Goal: Task Accomplishment & Management: Use online tool/utility

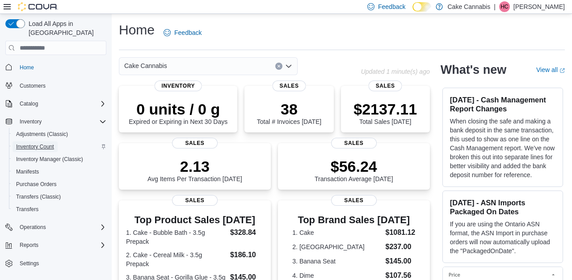
click at [54, 143] on span "Inventory Count" at bounding box center [35, 146] width 38 height 7
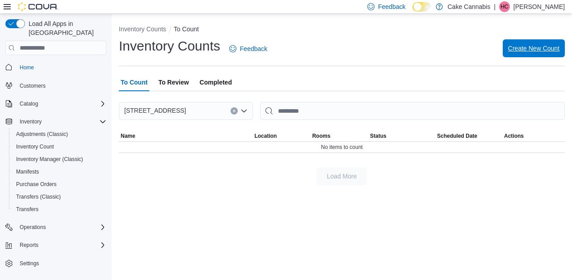
click at [513, 51] on span "Create New Count" at bounding box center [533, 48] width 51 height 9
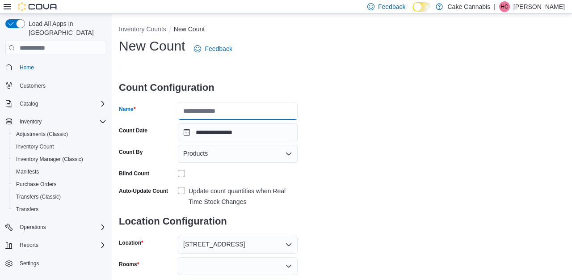
click at [252, 116] on input "Name" at bounding box center [238, 111] width 120 height 18
type input "******"
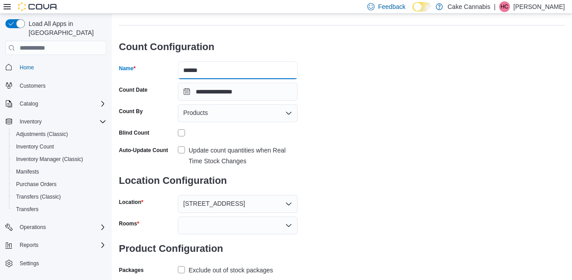
scroll to position [44, 0]
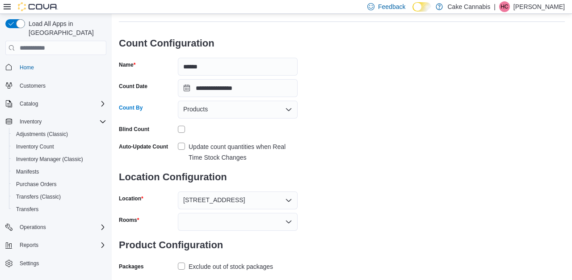
click at [270, 109] on div "Products" at bounding box center [238, 110] width 120 height 18
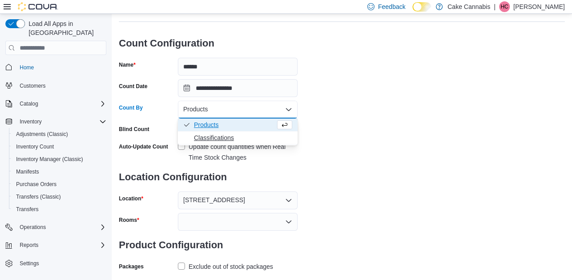
click at [247, 136] on span "Classifications" at bounding box center [243, 137] width 98 height 9
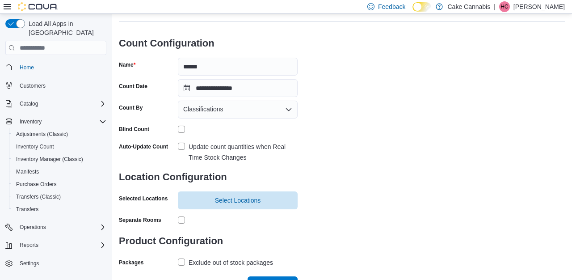
click at [181, 146] on label "Update count quantities when Real Time Stock Changes" at bounding box center [238, 151] width 120 height 21
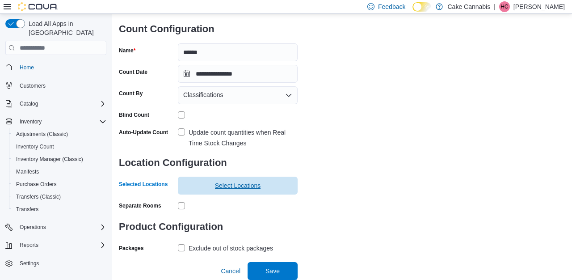
click at [261, 182] on span "Select Locations" at bounding box center [238, 185] width 46 height 9
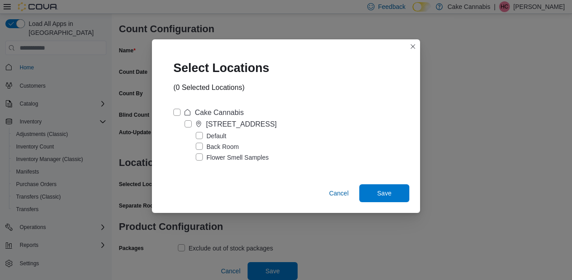
click at [181, 112] on label "Cake Cannabis" at bounding box center [208, 112] width 70 height 11
click at [387, 194] on span "Save" at bounding box center [384, 192] width 14 height 9
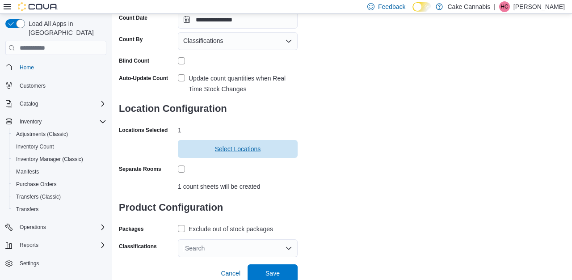
scroll to position [115, 0]
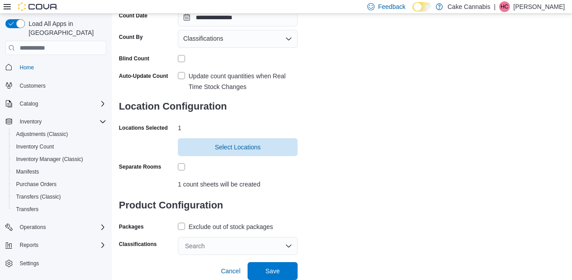
click at [183, 227] on label "Exclude out of stock packages" at bounding box center [225, 226] width 95 height 11
click at [210, 251] on div "Search" at bounding box center [238, 246] width 120 height 18
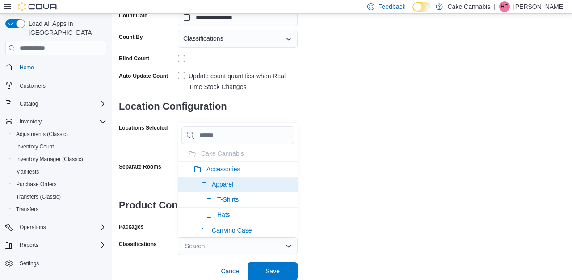
type input "*"
type input "**"
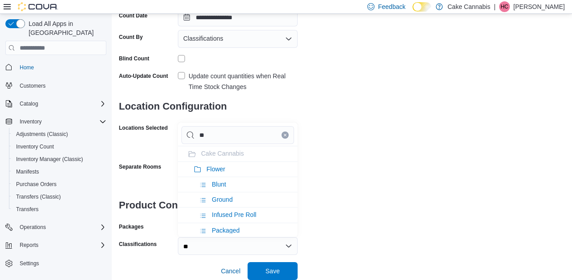
type input "***"
type input "****"
click at [207, 163] on li "Flower" at bounding box center [238, 168] width 120 height 15
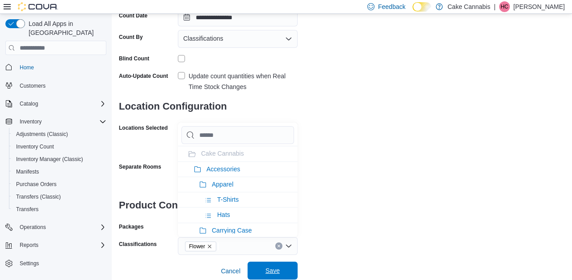
click at [281, 269] on span "Save" at bounding box center [272, 270] width 39 height 18
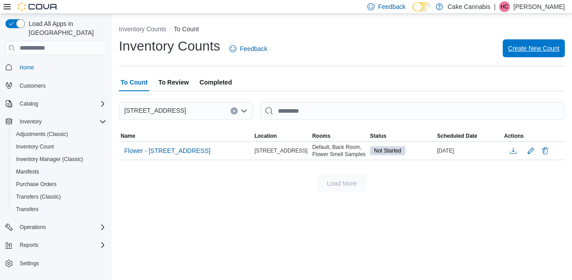
click at [539, 54] on span "Create New Count" at bounding box center [533, 48] width 51 height 18
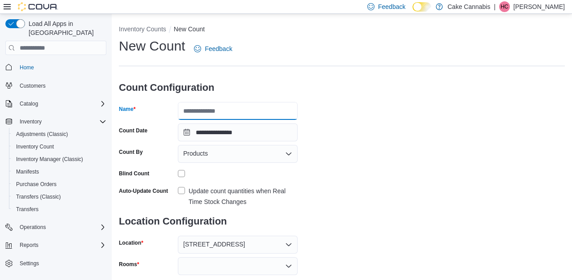
click at [247, 113] on input "Name" at bounding box center [238, 111] width 120 height 18
type input "**********"
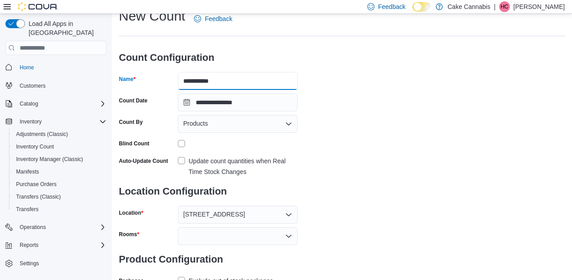
scroll to position [46, 0]
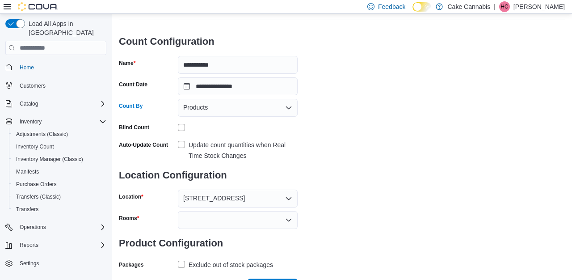
click at [264, 104] on div "Products" at bounding box center [238, 108] width 120 height 18
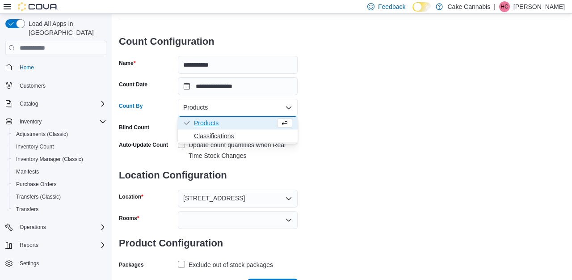
click at [236, 135] on span "Classifications" at bounding box center [243, 135] width 98 height 9
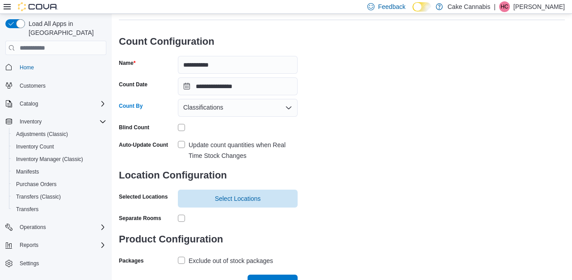
click at [184, 139] on label "Update count quantities when Real Time Stock Changes" at bounding box center [238, 149] width 120 height 21
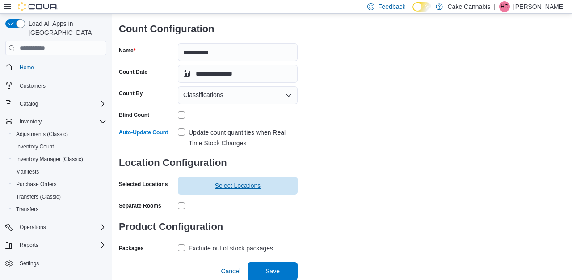
click at [242, 186] on span "Select Locations" at bounding box center [238, 185] width 46 height 9
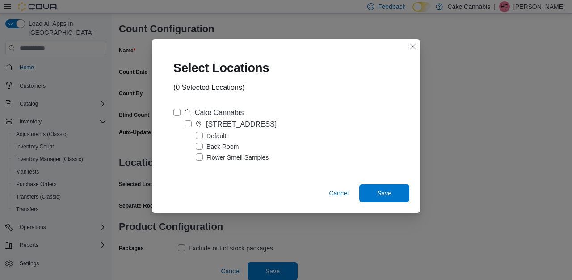
click at [179, 108] on label "Cake Cannabis" at bounding box center [208, 112] width 70 height 11
click at [380, 196] on span "Save" at bounding box center [384, 192] width 14 height 9
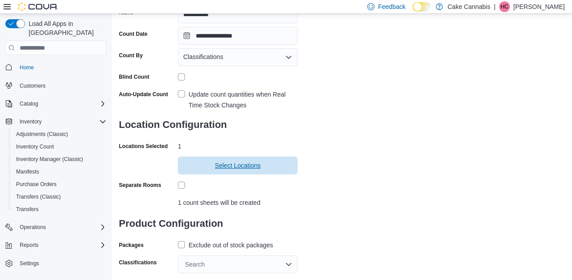
scroll to position [115, 0]
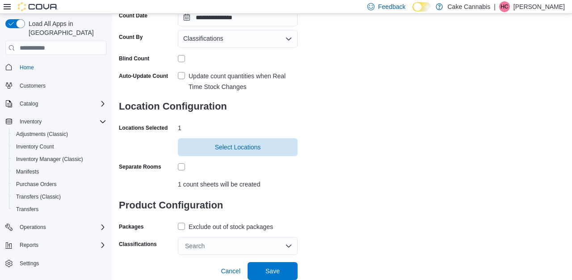
click at [185, 226] on label "Exclude out of stock packages" at bounding box center [225, 226] width 95 height 11
click at [224, 248] on div "Search" at bounding box center [238, 246] width 120 height 18
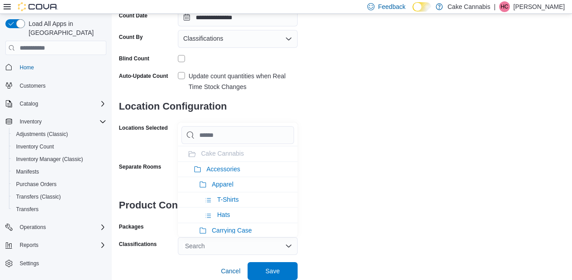
type input "*"
type input "**"
type input "***"
type input "****"
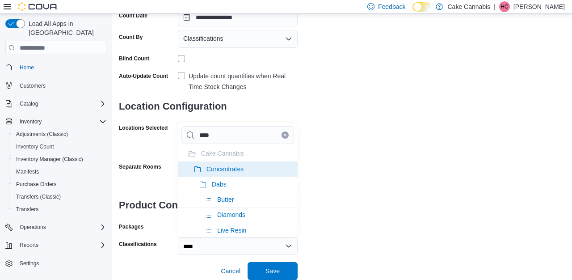
type input "****"
click at [265, 166] on li "Concentrates" at bounding box center [238, 168] width 120 height 15
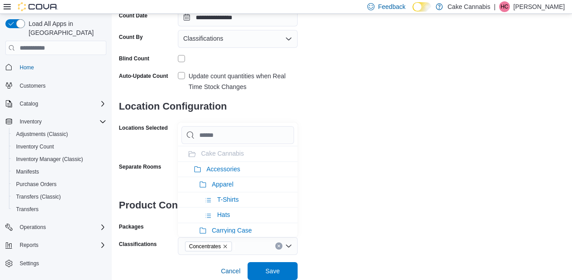
click at [410, 163] on div "**********" at bounding box center [342, 88] width 446 height 332
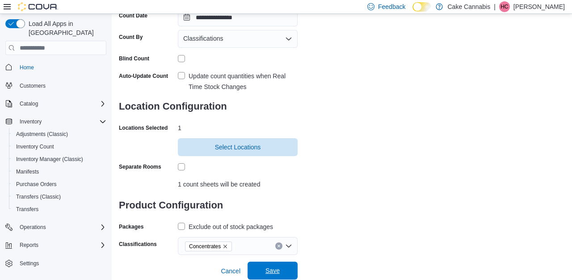
click at [278, 270] on span "Save" at bounding box center [272, 270] width 14 height 9
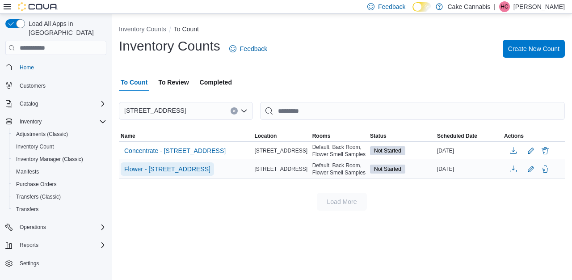
click at [200, 173] on span "Flower - [STREET_ADDRESS]" at bounding box center [167, 168] width 86 height 9
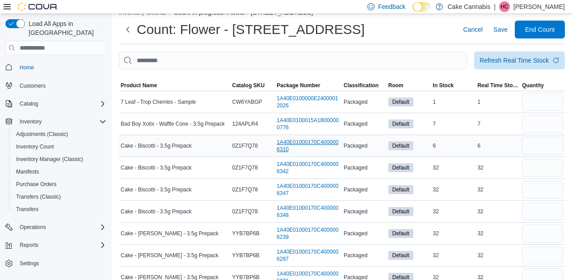
scroll to position [17, 0]
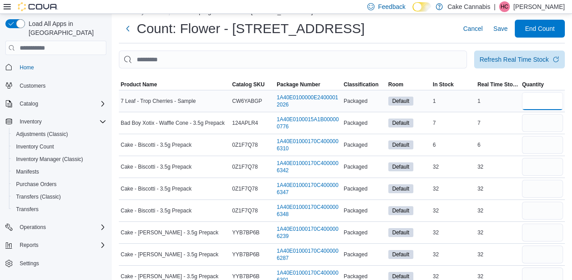
click at [538, 106] on input "number" at bounding box center [542, 101] width 41 height 18
type input "*"
click at [548, 121] on input "number" at bounding box center [542, 123] width 41 height 18
type input "*"
click at [548, 147] on input "number" at bounding box center [542, 145] width 41 height 18
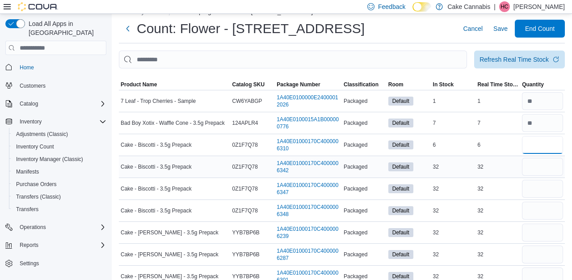
type input "*"
click at [530, 164] on input "number" at bounding box center [542, 167] width 41 height 18
type input "**"
click at [531, 185] on input "number" at bounding box center [542, 189] width 41 height 18
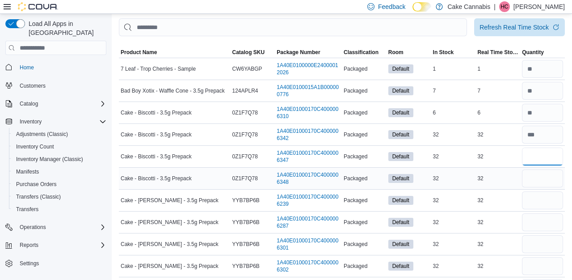
scroll to position [55, 0]
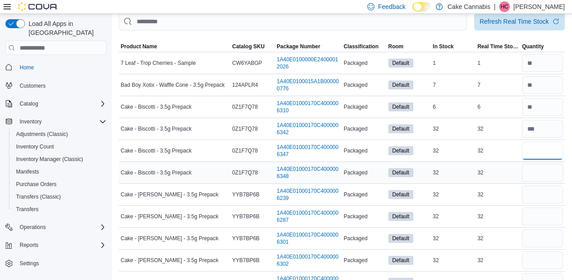
type input "**"
click at [536, 181] on input "number" at bounding box center [542, 173] width 41 height 18
type input "**"
click at [534, 192] on input "number" at bounding box center [542, 194] width 41 height 18
type input "**"
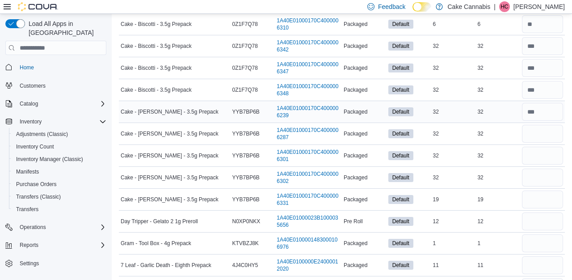
scroll to position [144, 0]
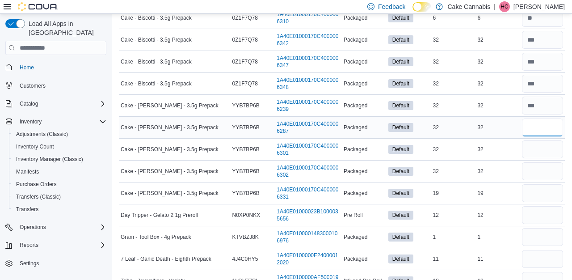
click at [532, 125] on input "number" at bounding box center [542, 127] width 41 height 18
type input "**"
click at [532, 147] on input "number" at bounding box center [542, 149] width 41 height 18
type input "**"
click at [529, 174] on input "number" at bounding box center [542, 171] width 41 height 18
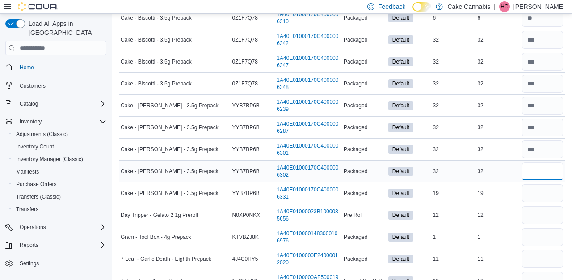
type input "**"
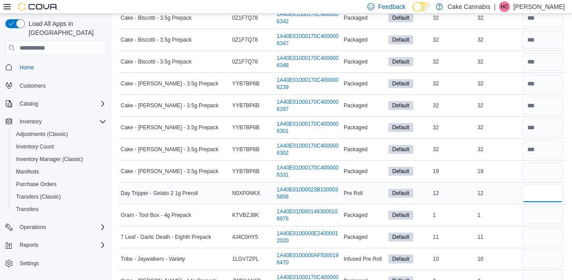
click at [527, 186] on input "number" at bounding box center [542, 193] width 41 height 18
click at [527, 179] on input "number" at bounding box center [542, 171] width 41 height 18
type input "**"
click at [557, 188] on input "number" at bounding box center [542, 193] width 41 height 18
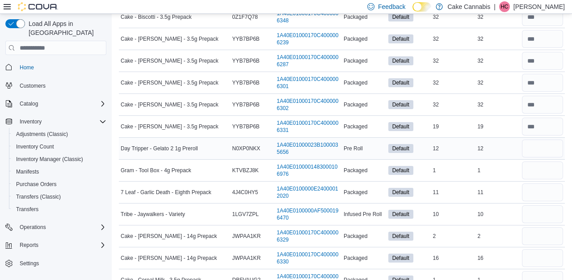
scroll to position [211, 0]
click at [547, 141] on input "number" at bounding box center [542, 148] width 41 height 18
type input "**"
click at [539, 172] on input "number" at bounding box center [542, 170] width 41 height 18
type input "*"
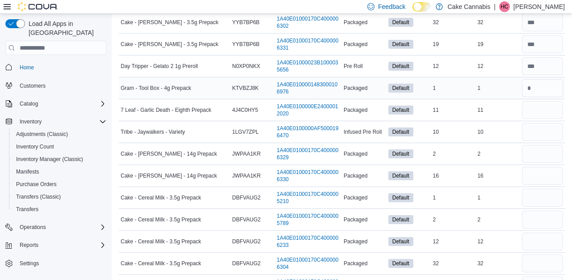
scroll to position [307, 0]
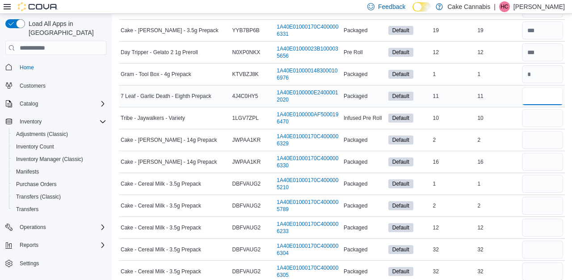
click at [533, 101] on input "number" at bounding box center [542, 96] width 41 height 18
type input "**"
click at [533, 118] on input "number" at bounding box center [542, 118] width 41 height 18
type input "**"
click at [538, 136] on input "number" at bounding box center [542, 140] width 41 height 18
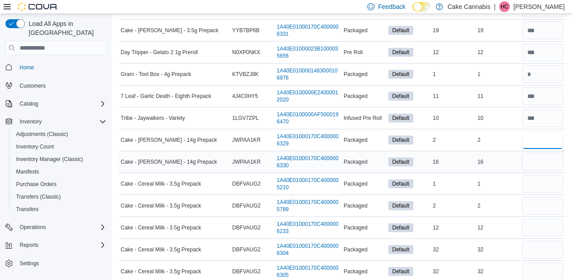
type input "*"
click at [540, 158] on input "number" at bounding box center [542, 162] width 41 height 18
type input "**"
click at [539, 183] on input "number" at bounding box center [542, 184] width 41 height 18
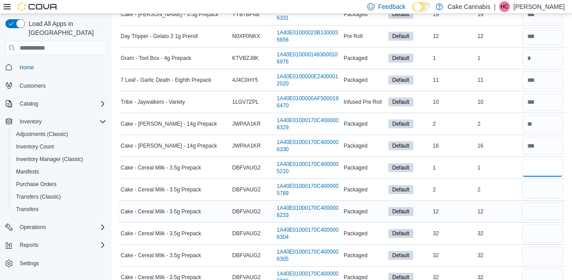
scroll to position [335, 0]
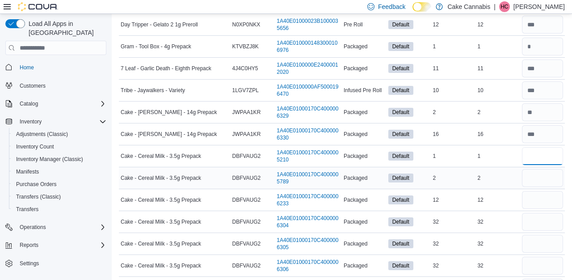
type input "*"
click at [541, 177] on input "number" at bounding box center [542, 178] width 41 height 18
type input "*"
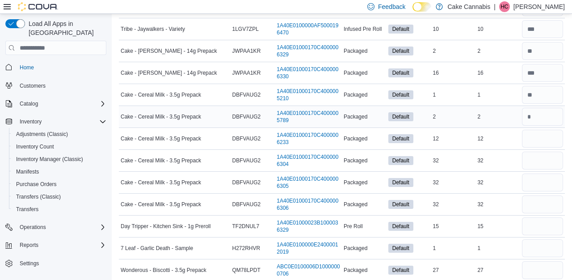
scroll to position [397, 0]
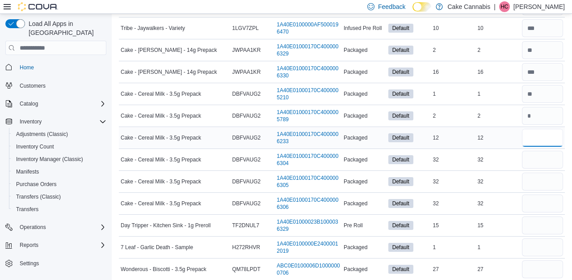
click at [534, 139] on input "number" at bounding box center [542, 138] width 41 height 18
type input "**"
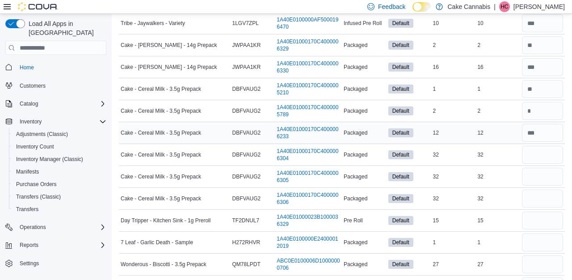
scroll to position [460, 0]
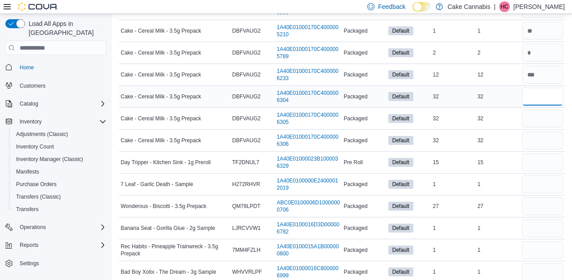
click at [534, 94] on input "number" at bounding box center [542, 97] width 41 height 18
type input "**"
click at [536, 120] on input "number" at bounding box center [542, 118] width 41 height 18
type input "**"
click at [536, 139] on input "number" at bounding box center [542, 140] width 41 height 18
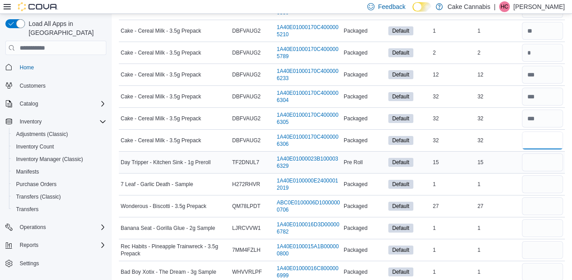
type input "**"
click at [539, 160] on input "number" at bounding box center [542, 162] width 41 height 18
type input "**"
click at [538, 182] on input "number" at bounding box center [542, 184] width 41 height 18
type input "*"
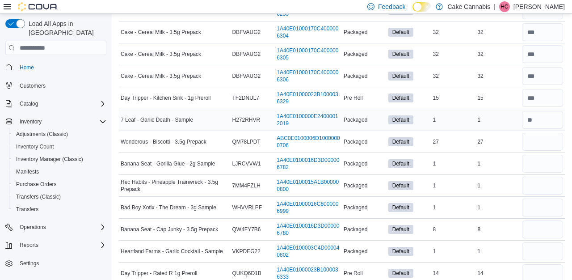
scroll to position [527, 0]
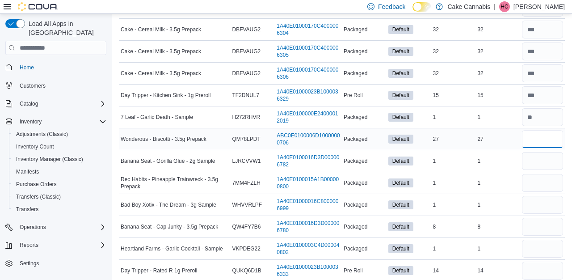
click at [547, 147] on input "number" at bounding box center [542, 139] width 41 height 18
type input "**"
click at [553, 160] on input "number" at bounding box center [542, 161] width 41 height 18
type input "*"
click at [551, 183] on input "number" at bounding box center [542, 183] width 41 height 18
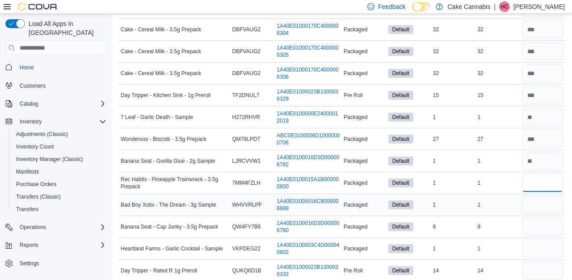
type input "*"
click at [544, 208] on input "number" at bounding box center [542, 205] width 41 height 18
type input "*"
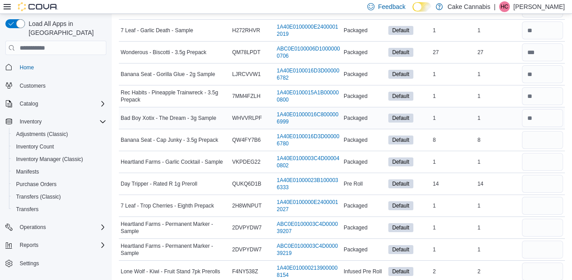
scroll to position [616, 0]
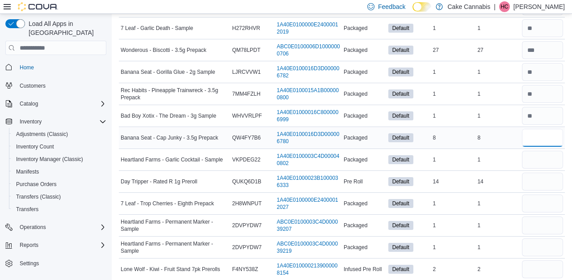
click at [541, 133] on input "number" at bounding box center [542, 138] width 41 height 18
type input "*"
click at [549, 155] on input "number" at bounding box center [542, 160] width 41 height 18
type input "*"
click at [548, 182] on input "number" at bounding box center [542, 182] width 41 height 18
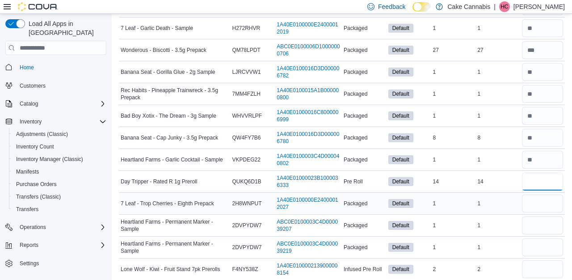
type input "**"
click at [532, 202] on input "number" at bounding box center [542, 203] width 41 height 18
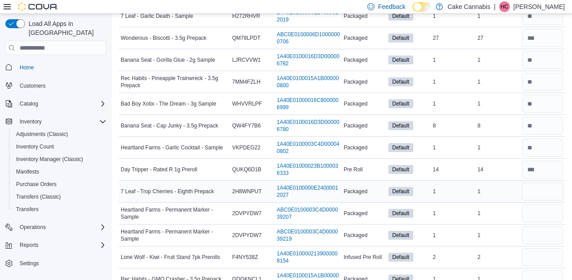
scroll to position [631, 0]
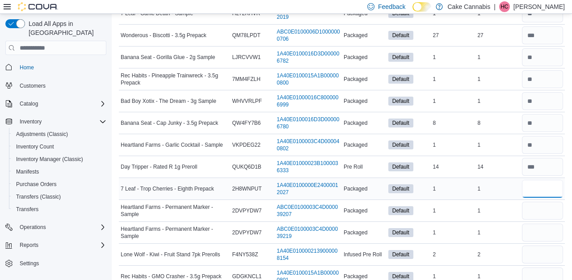
click at [536, 191] on input "number" at bounding box center [542, 189] width 41 height 18
type input "*"
click at [539, 210] on input "number" at bounding box center [542, 211] width 41 height 18
type input "*"
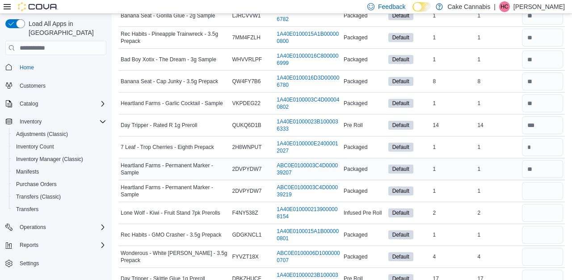
scroll to position [675, 0]
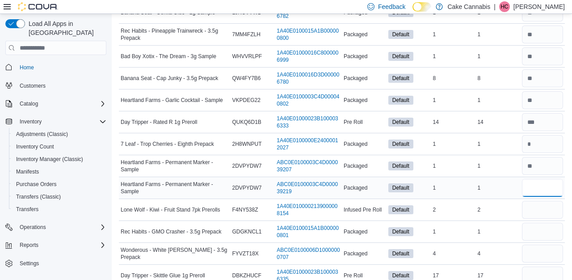
click at [548, 194] on input "number" at bounding box center [542, 188] width 41 height 18
type input "*"
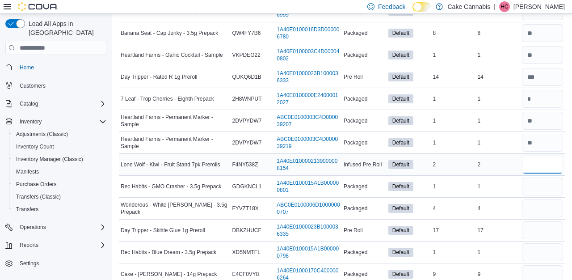
click at [544, 163] on input "number" at bounding box center [542, 165] width 41 height 18
type input "*"
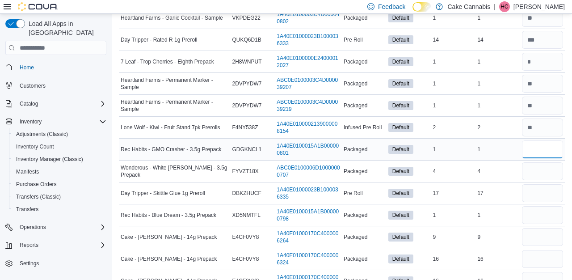
click at [544, 142] on input "number" at bounding box center [542, 149] width 41 height 18
type input "*"
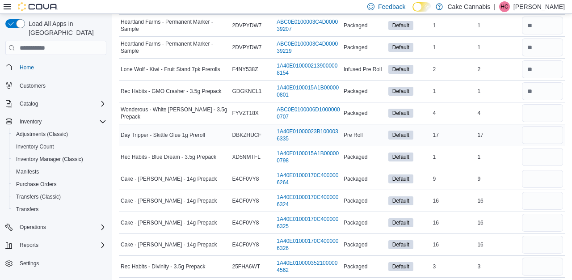
scroll to position [821, 0]
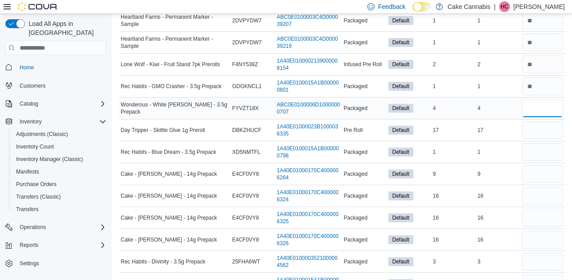
click at [534, 110] on input "number" at bounding box center [542, 108] width 41 height 18
type input "*"
click at [535, 120] on div at bounding box center [542, 129] width 45 height 21
click at [535, 125] on input "number" at bounding box center [542, 130] width 41 height 18
type input "**"
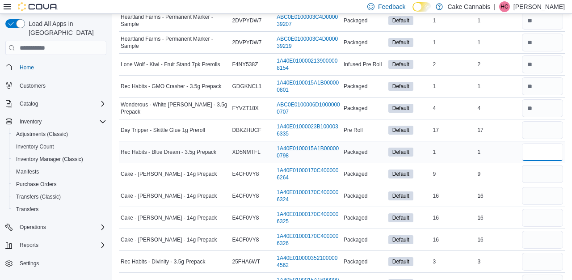
click at [535, 147] on input "number" at bounding box center [542, 152] width 41 height 18
type input "*"
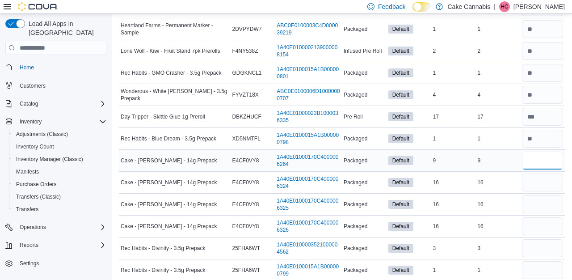
click at [534, 159] on input "number" at bounding box center [542, 161] width 41 height 18
type input "*"
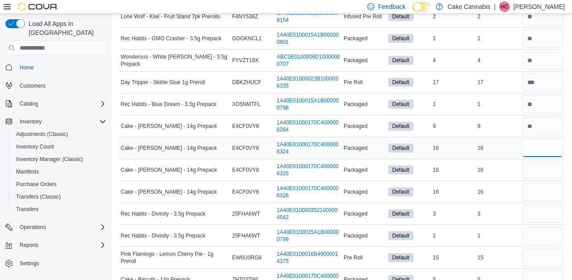
click at [554, 143] on input "number" at bounding box center [542, 148] width 41 height 18
type input "**"
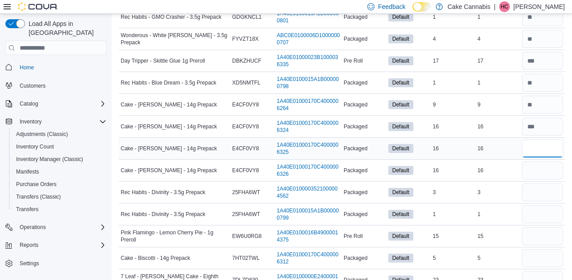
click at [543, 154] on input "number" at bounding box center [542, 148] width 41 height 18
type input "**"
click at [543, 169] on input "number" at bounding box center [542, 170] width 41 height 18
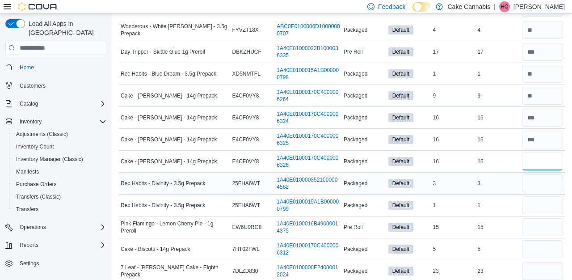
scroll to position [902, 0]
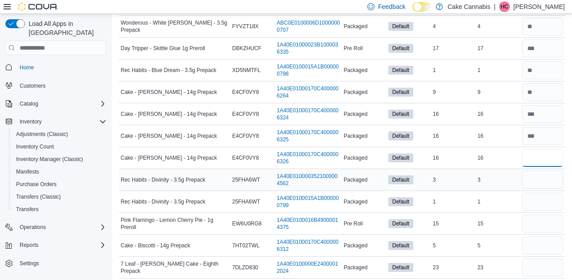
type input "**"
click at [546, 179] on input "number" at bounding box center [542, 180] width 41 height 18
type input "*"
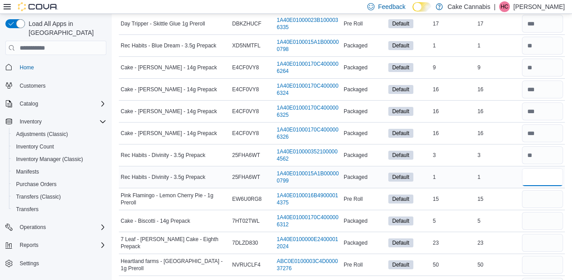
click at [536, 179] on input "number" at bounding box center [542, 177] width 41 height 18
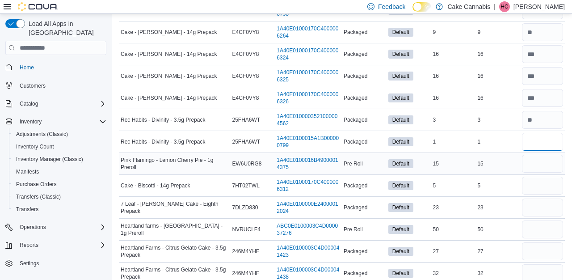
scroll to position [963, 0]
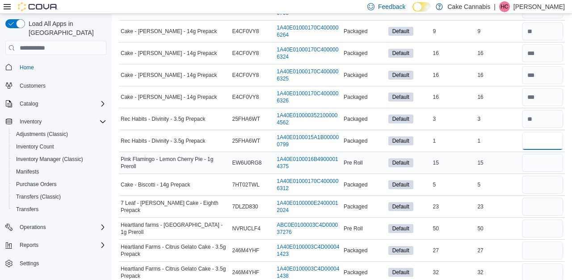
type input "*"
click at [539, 166] on input "number" at bounding box center [542, 163] width 41 height 18
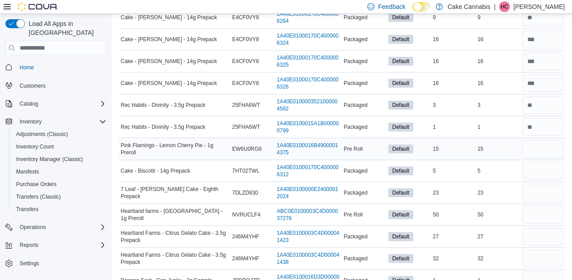
scroll to position [984, 0]
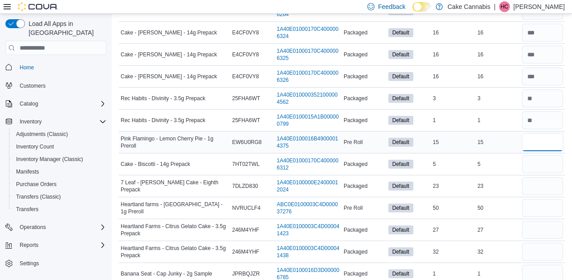
click at [541, 139] on input "number" at bounding box center [542, 142] width 41 height 18
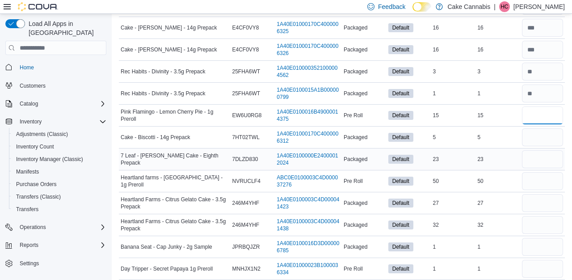
scroll to position [1015, 0]
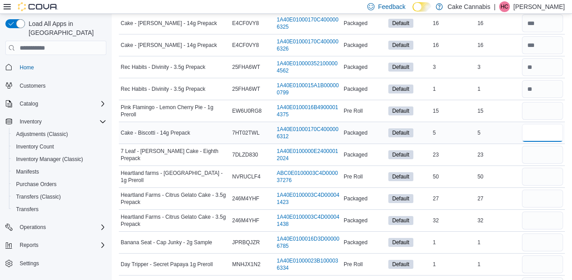
click at [534, 136] on input "number" at bounding box center [542, 133] width 41 height 18
click at [537, 112] on input "number" at bounding box center [542, 111] width 41 height 18
click at [540, 110] on input "number" at bounding box center [542, 111] width 41 height 18
type input "**"
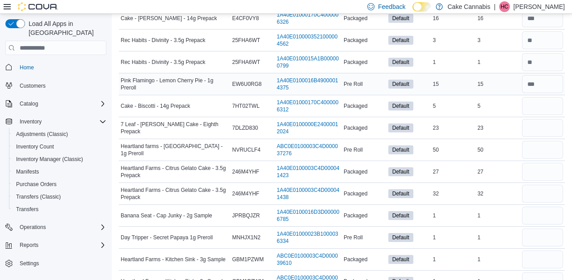
scroll to position [1042, 0]
click at [534, 103] on input "number" at bounding box center [542, 106] width 41 height 18
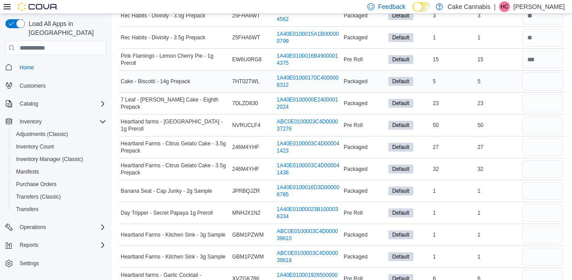
scroll to position [1069, 0]
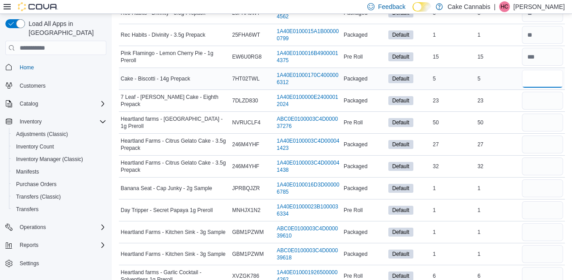
click at [545, 79] on input "number" at bounding box center [542, 79] width 41 height 18
type input "*"
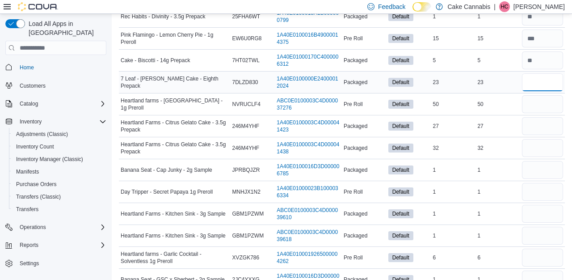
click at [546, 77] on input "number" at bounding box center [542, 82] width 41 height 18
type input "**"
click at [530, 106] on input "number" at bounding box center [542, 104] width 41 height 18
type input "**"
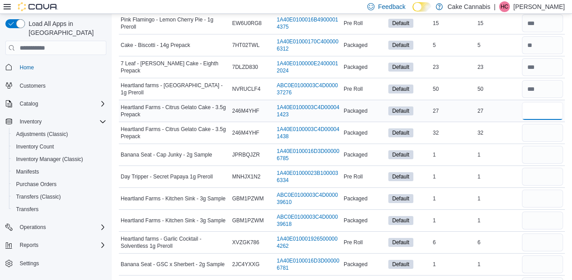
click at [530, 113] on input "number" at bounding box center [542, 111] width 41 height 18
type input "**"
click at [532, 133] on input "number" at bounding box center [542, 133] width 41 height 18
type input "**"
click at [533, 150] on input "number" at bounding box center [542, 155] width 41 height 18
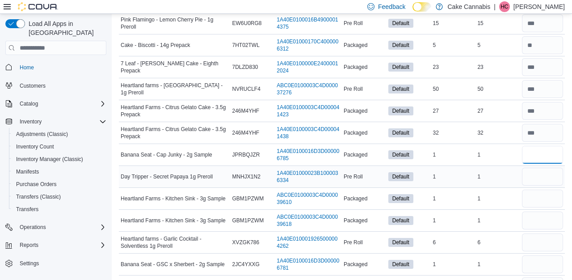
type input "*"
click at [538, 171] on input "number" at bounding box center [542, 177] width 41 height 18
type input "*"
click at [542, 196] on input "number" at bounding box center [542, 198] width 41 height 18
type input "*"
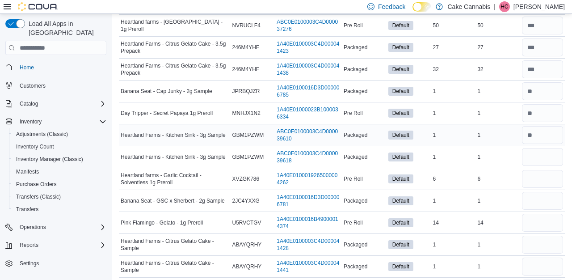
scroll to position [1179, 0]
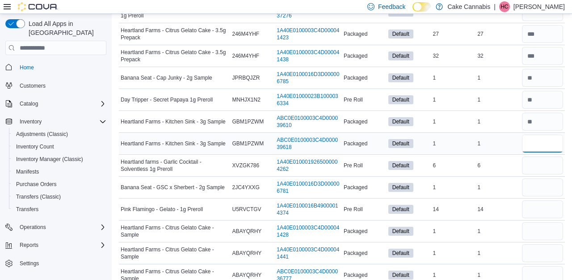
click at [545, 139] on input "number" at bounding box center [542, 144] width 41 height 18
type input "*"
click at [535, 169] on input "number" at bounding box center [542, 165] width 41 height 18
type input "*"
click at [537, 188] on input "number" at bounding box center [542, 187] width 41 height 18
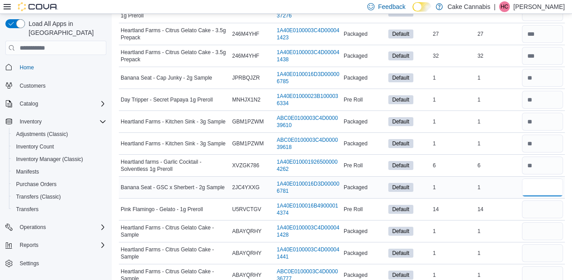
type input "*"
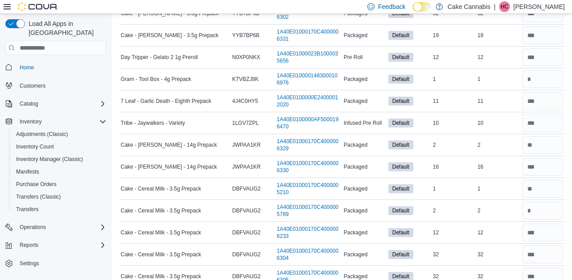
scroll to position [0, 0]
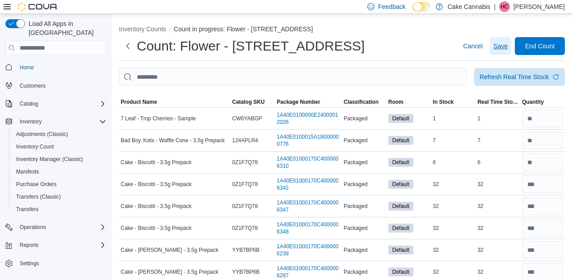
click at [501, 45] on span "Save" at bounding box center [500, 46] width 14 height 9
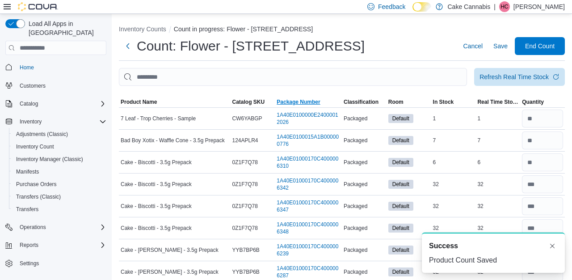
click at [306, 103] on span "Package Number" at bounding box center [298, 101] width 43 height 7
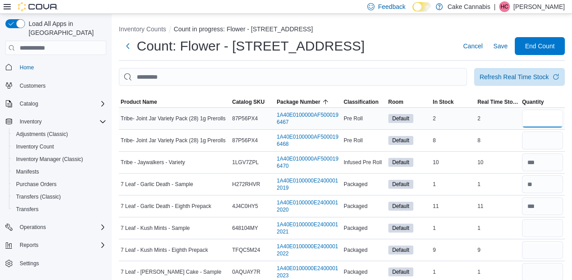
click at [538, 116] on input "number" at bounding box center [542, 118] width 41 height 18
type input "*"
click at [540, 135] on input "number" at bounding box center [542, 140] width 41 height 18
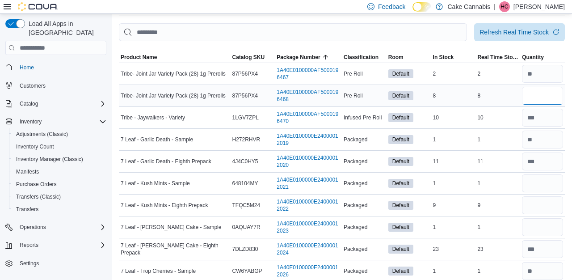
scroll to position [49, 0]
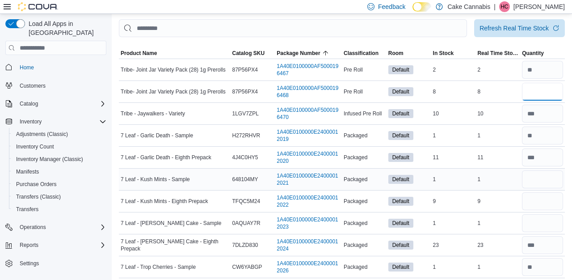
type input "*"
click at [537, 181] on input "number" at bounding box center [542, 179] width 41 height 18
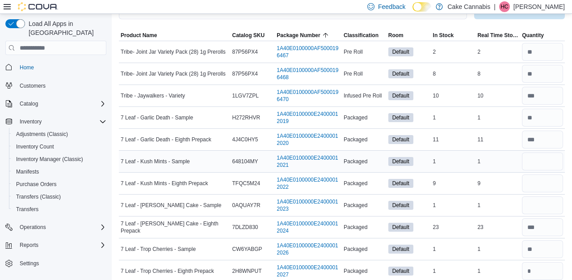
scroll to position [80, 0]
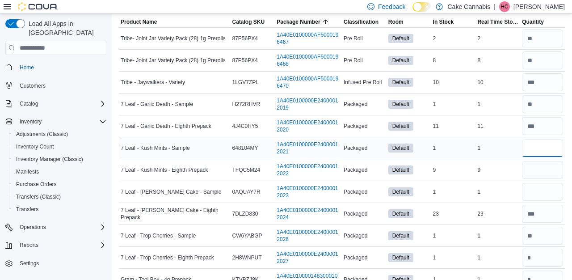
click at [537, 154] on input "number" at bounding box center [542, 148] width 41 height 18
type input "*"
click at [540, 173] on input "number" at bounding box center [542, 170] width 41 height 18
type input "*"
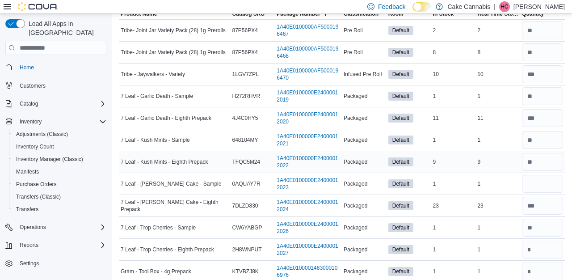
scroll to position [100, 0]
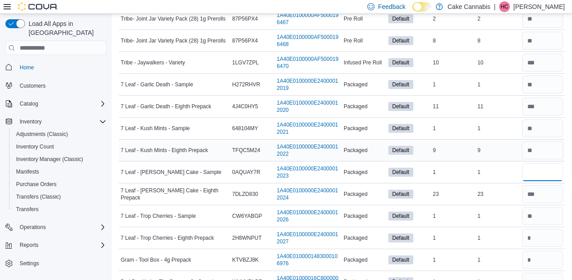
click at [539, 164] on input "number" at bounding box center [542, 172] width 41 height 18
type input "*"
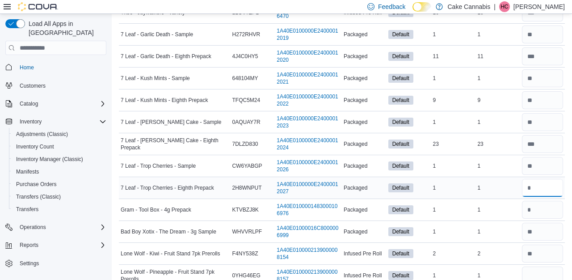
click at [547, 188] on input "number" at bounding box center [542, 188] width 41 height 18
type input "*"
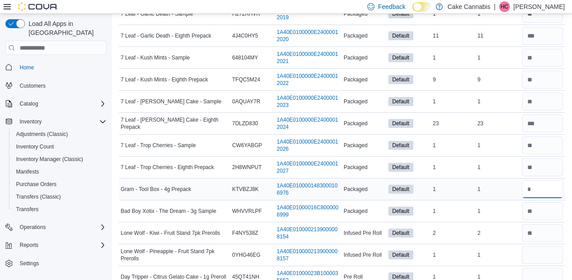
click at [540, 183] on input "number" at bounding box center [542, 189] width 41 height 18
type input "*"
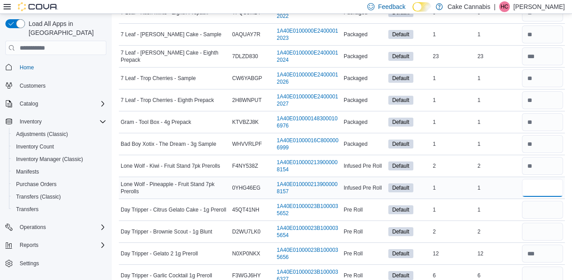
click at [532, 190] on input "number" at bounding box center [542, 188] width 41 height 18
type input "*"
click at [536, 207] on input "number" at bounding box center [542, 210] width 41 height 18
type input "*"
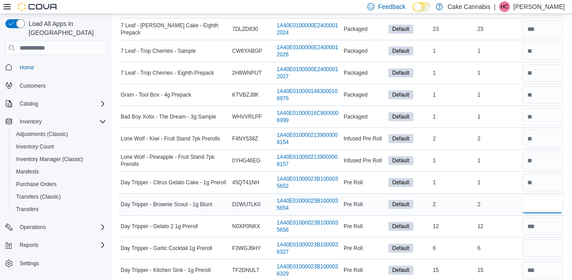
click at [543, 201] on input "number" at bounding box center [542, 204] width 41 height 18
type input "*"
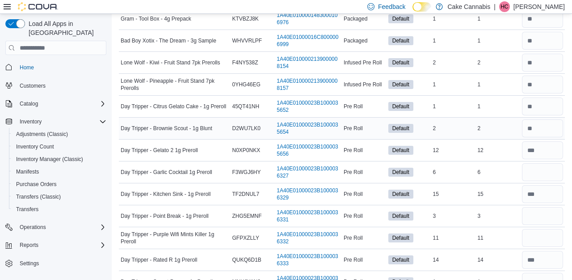
scroll to position [347, 0]
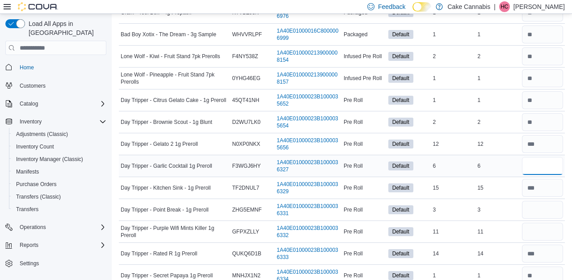
click at [552, 166] on input "number" at bounding box center [542, 166] width 41 height 18
type input "*"
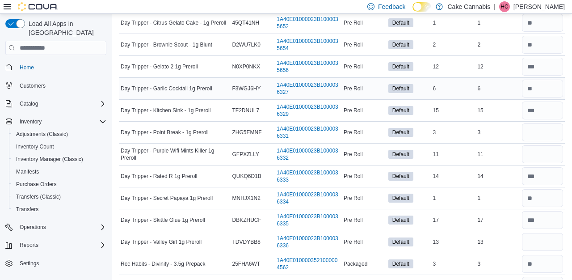
scroll to position [428, 0]
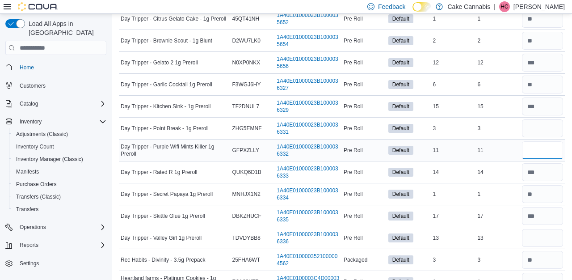
click at [547, 149] on input "number" at bounding box center [542, 150] width 41 height 18
type input "**"
click at [544, 124] on input "number" at bounding box center [542, 128] width 41 height 18
type input "*"
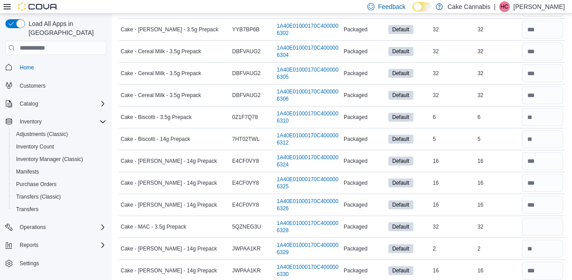
scroll to position [1621, 0]
click at [538, 224] on input "number" at bounding box center [542, 227] width 41 height 18
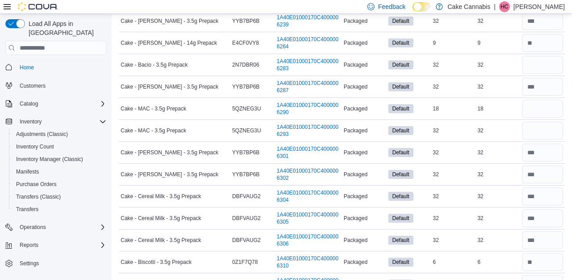
scroll to position [1477, 0]
type input "**"
click at [539, 134] on input "number" at bounding box center [542, 131] width 41 height 18
type input "**"
click at [547, 115] on input "number" at bounding box center [542, 109] width 41 height 18
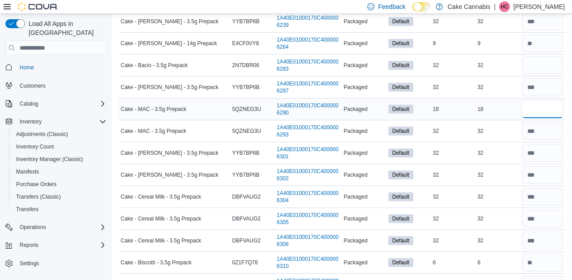
type input "**"
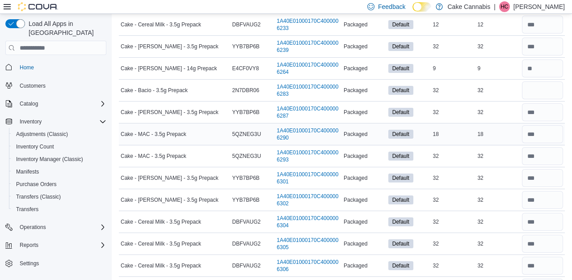
scroll to position [1444, 0]
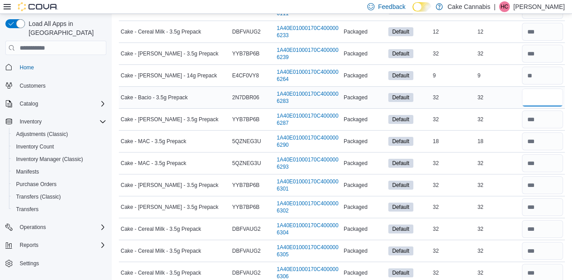
click at [552, 92] on input "number" at bounding box center [542, 97] width 41 height 18
type input "**"
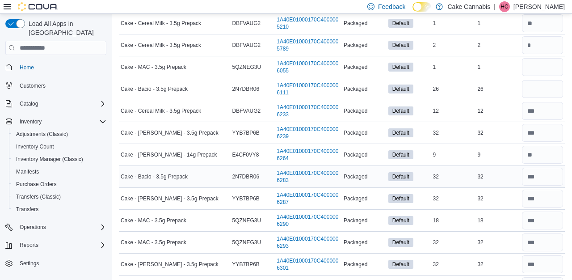
scroll to position [1363, 0]
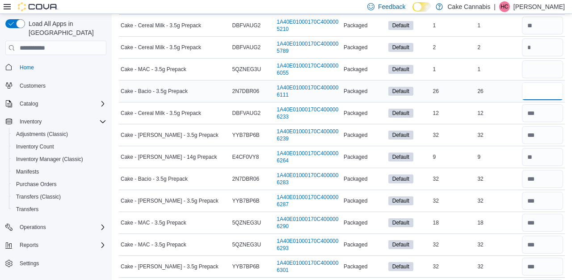
click at [551, 86] on input "number" at bounding box center [542, 91] width 41 height 18
type input "**"
click at [562, 72] on input "number" at bounding box center [542, 69] width 41 height 18
type input "*"
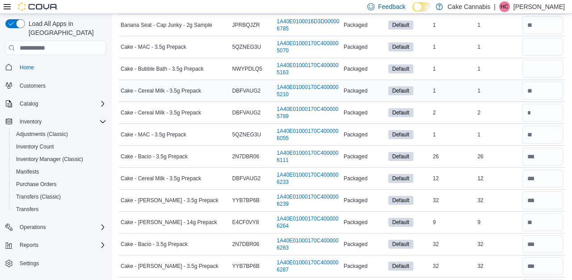
scroll to position [1287, 0]
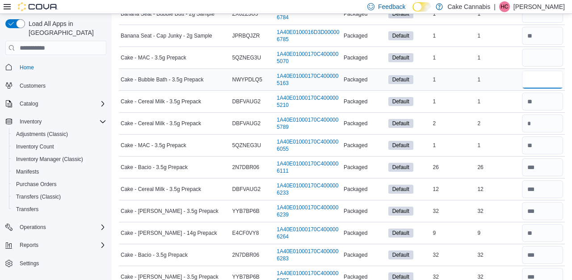
click at [546, 86] on input "number" at bounding box center [542, 80] width 41 height 18
type input "*"
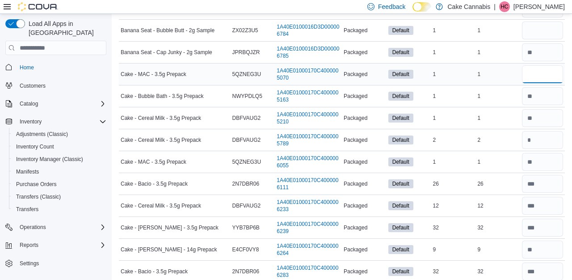
click at [544, 70] on input "number" at bounding box center [542, 74] width 41 height 18
type input "*"
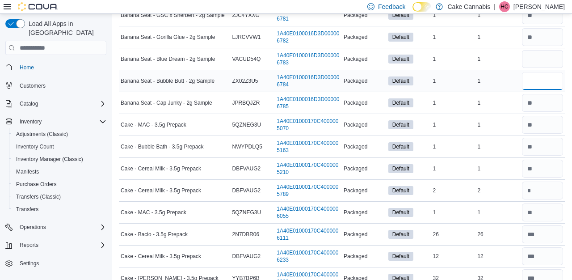
click at [544, 78] on input "number" at bounding box center [542, 81] width 41 height 18
type input "*"
click at [541, 65] on input "number" at bounding box center [542, 59] width 41 height 18
type input "*"
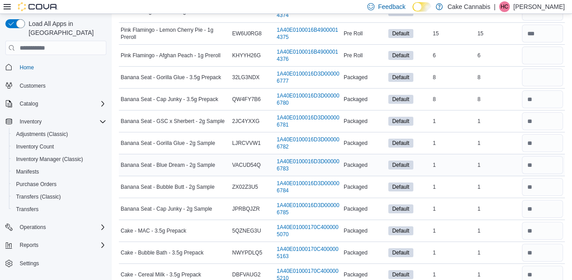
scroll to position [1108, 0]
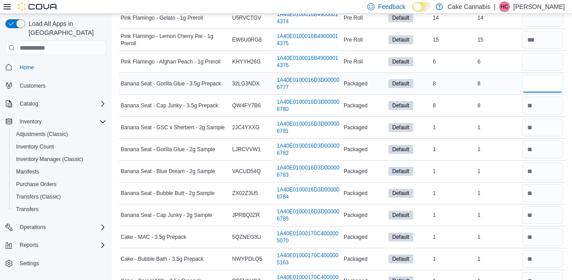
click at [534, 85] on input "number" at bounding box center [542, 84] width 41 height 18
type input "*"
click at [534, 67] on input "number" at bounding box center [542, 62] width 41 height 18
type input "*"
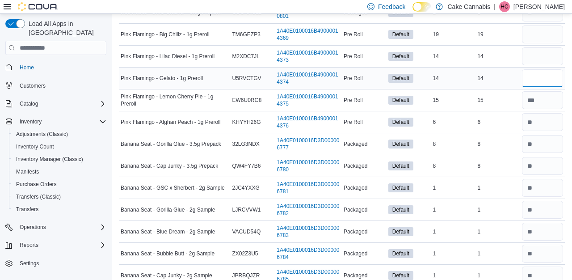
click at [535, 80] on input "number" at bounding box center [542, 78] width 41 height 18
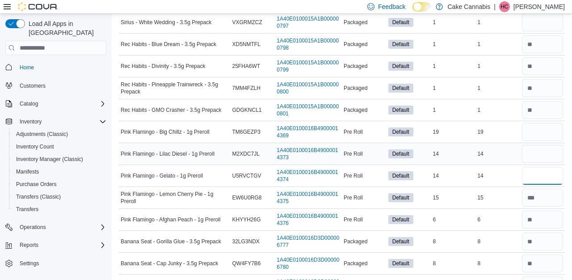
scroll to position [945, 0]
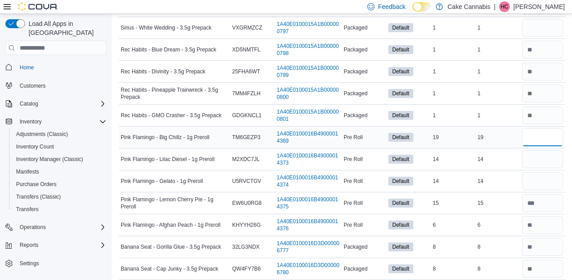
click at [529, 139] on input "number" at bounding box center [542, 137] width 41 height 18
type input "**"
click at [533, 160] on input "number" at bounding box center [542, 159] width 41 height 18
type input "**"
click at [538, 184] on input "number" at bounding box center [542, 181] width 41 height 18
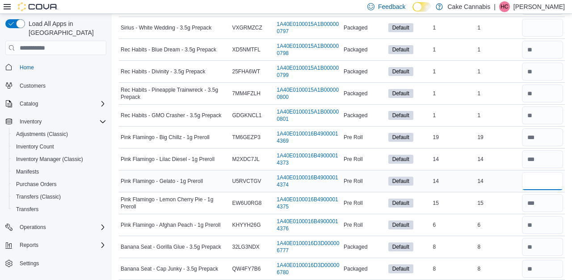
type input "**"
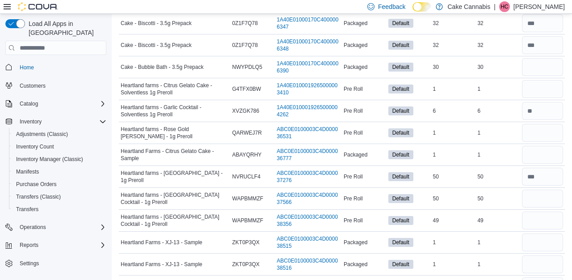
scroll to position [1924, 0]
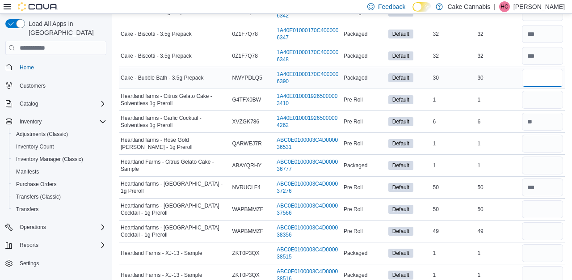
click at [534, 75] on input "number" at bounding box center [542, 78] width 41 height 18
type input "**"
click at [532, 97] on input "number" at bounding box center [542, 100] width 41 height 18
type input "*"
click at [538, 139] on input "number" at bounding box center [542, 144] width 41 height 18
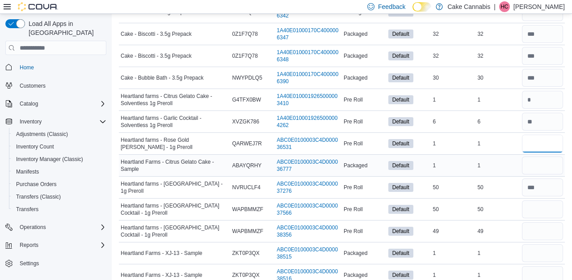
type input "*"
click at [542, 159] on input "number" at bounding box center [542, 165] width 41 height 18
type input "*"
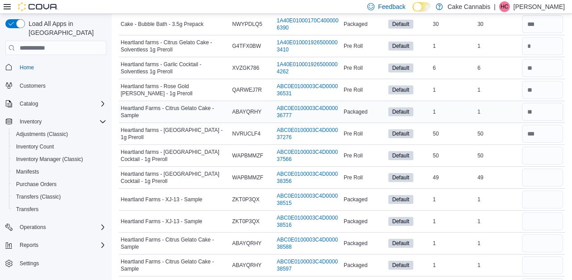
scroll to position [1978, 0]
click at [546, 155] on input "number" at bounding box center [542, 155] width 41 height 18
type input "**"
click at [547, 166] on div at bounding box center [542, 176] width 45 height 21
click at [546, 179] on input "number" at bounding box center [542, 177] width 41 height 18
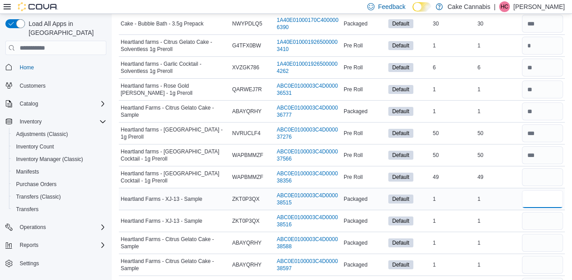
click at [550, 194] on input "number" at bounding box center [542, 199] width 41 height 18
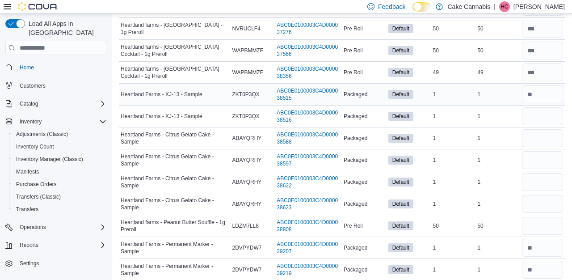
scroll to position [2083, 0]
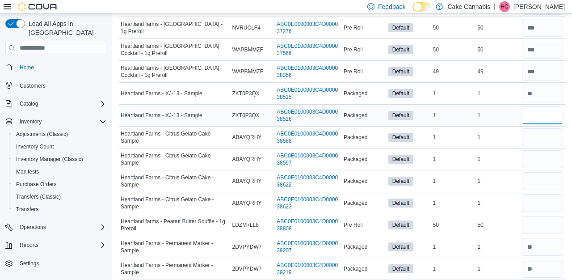
click at [540, 113] on input "number" at bounding box center [542, 115] width 41 height 18
click at [541, 143] on input "number" at bounding box center [542, 137] width 41 height 18
click at [542, 166] on input "number" at bounding box center [542, 159] width 41 height 18
click at [542, 178] on input "number" at bounding box center [542, 181] width 41 height 18
click at [543, 200] on input "number" at bounding box center [542, 203] width 41 height 18
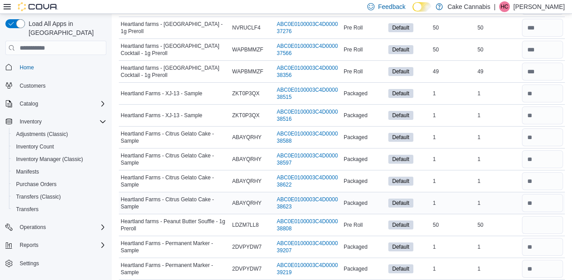
scroll to position [2109, 0]
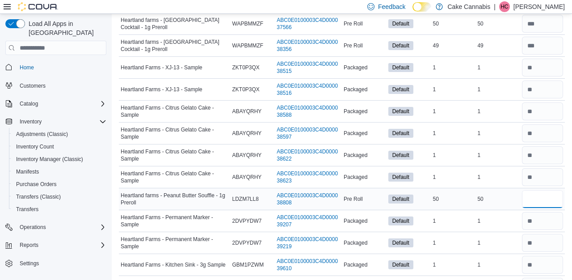
click at [540, 202] on input "number" at bounding box center [542, 199] width 41 height 18
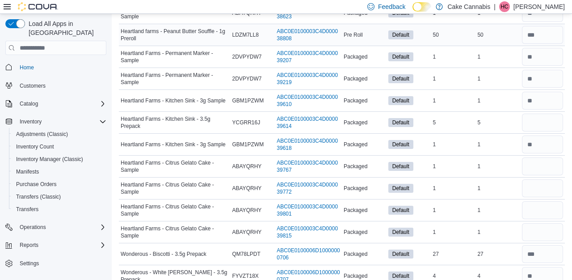
scroll to position [2276, 0]
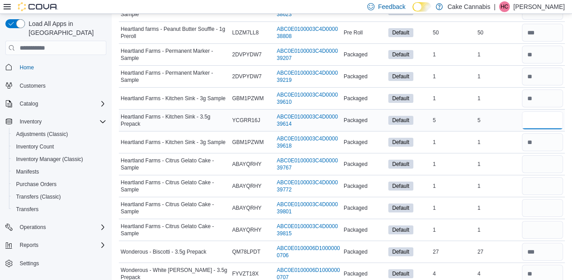
click at [533, 117] on input "number" at bounding box center [542, 120] width 41 height 18
click at [541, 160] on input "number" at bounding box center [542, 164] width 41 height 18
click at [546, 184] on input "number" at bounding box center [542, 186] width 41 height 18
click at [545, 203] on input "number" at bounding box center [542, 208] width 41 height 18
click at [542, 233] on input "number" at bounding box center [542, 230] width 41 height 18
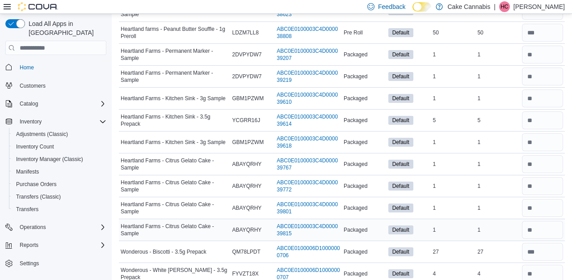
scroll to position [2353, 0]
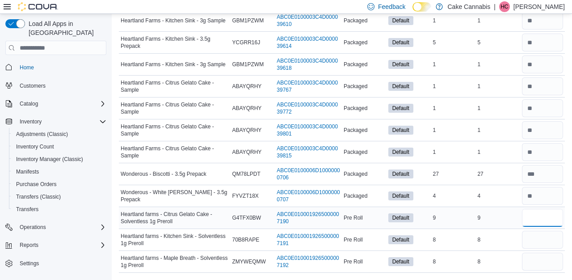
click at [535, 220] on input "number" at bounding box center [542, 218] width 41 height 18
click at [537, 236] on input "number" at bounding box center [542, 240] width 41 height 18
click at [538, 266] on input "number" at bounding box center [542, 262] width 41 height 18
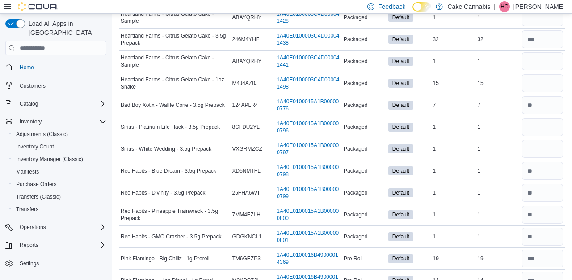
scroll to position [806, 0]
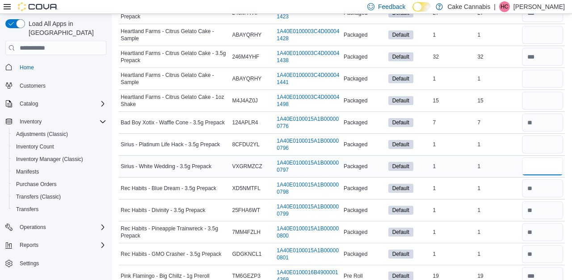
click at [545, 172] on input "number" at bounding box center [542, 166] width 41 height 18
click at [547, 140] on input "number" at bounding box center [542, 144] width 41 height 18
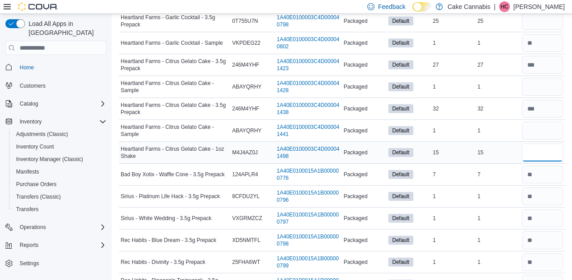
click at [546, 148] on input "number" at bounding box center [542, 152] width 41 height 18
click at [546, 126] on input "number" at bounding box center [542, 131] width 41 height 18
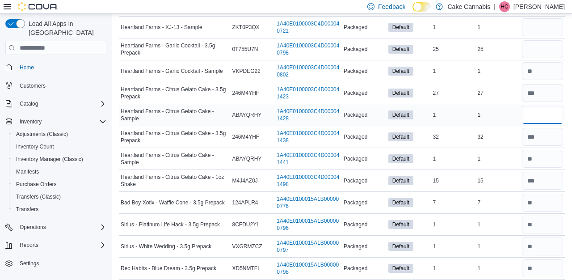
click at [547, 117] on input "number" at bounding box center [542, 115] width 41 height 18
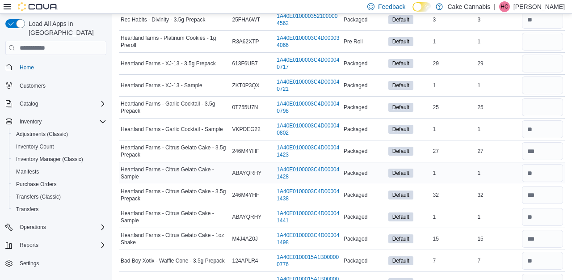
scroll to position [661, 0]
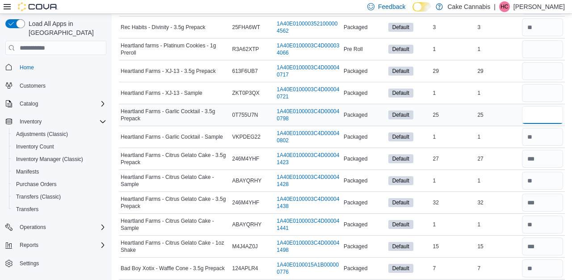
click at [539, 112] on input "number" at bounding box center [542, 115] width 41 height 18
click at [540, 97] on input "number" at bounding box center [542, 93] width 41 height 18
click at [541, 73] on input "number" at bounding box center [542, 71] width 41 height 18
click at [540, 54] on input "number" at bounding box center [542, 49] width 41 height 18
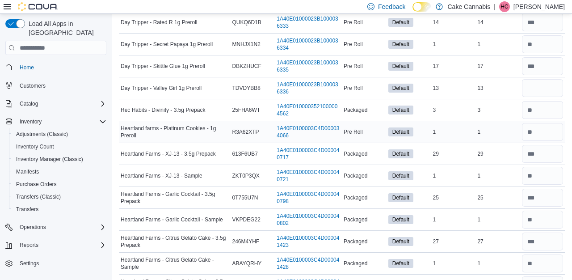
scroll to position [564, 0]
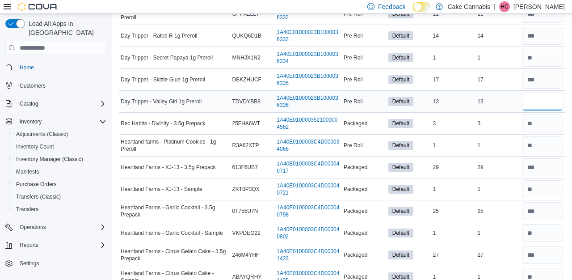
click at [529, 95] on input "number" at bounding box center [542, 102] width 41 height 18
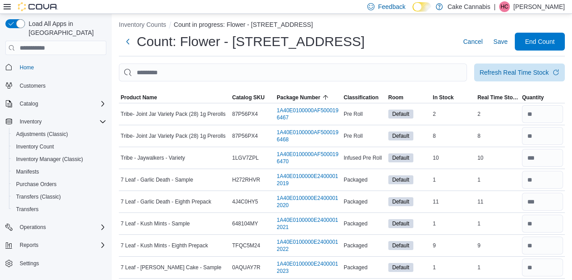
scroll to position [0, 0]
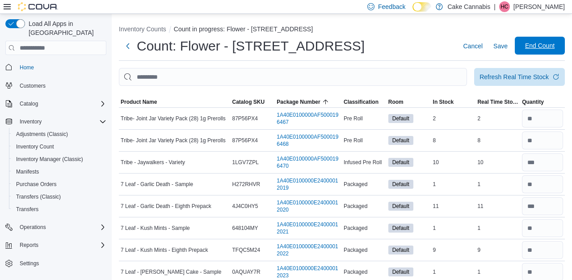
click at [540, 41] on span "End Count" at bounding box center [539, 46] width 39 height 18
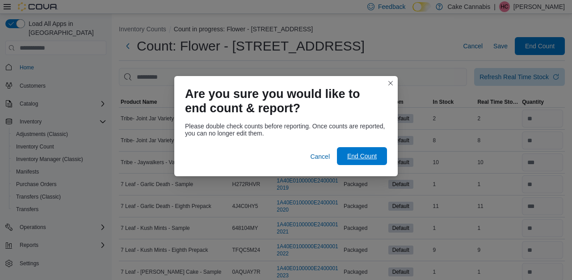
click at [379, 151] on span "End Count" at bounding box center [361, 156] width 39 height 18
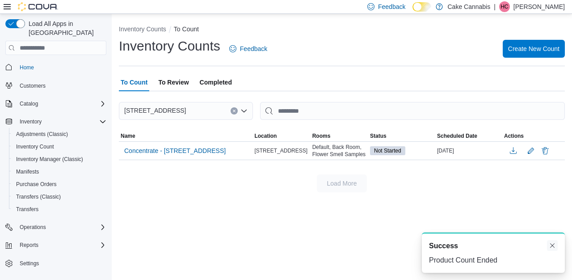
click at [552, 245] on button "Dismiss toast" at bounding box center [552, 245] width 11 height 11
